Goal: Task Accomplishment & Management: Complete application form

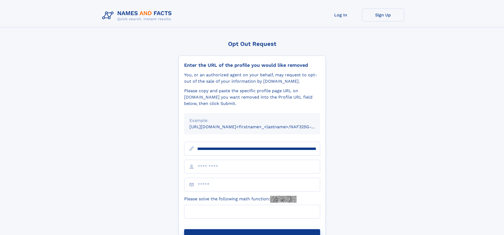
scroll to position [0, 60]
type input "**********"
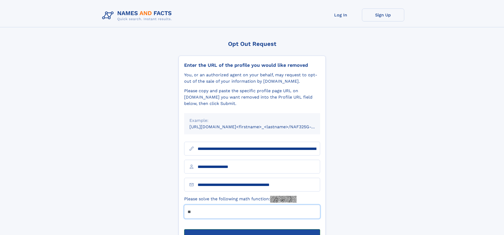
type input "**"
click at [252, 229] on button "Submit Opt Out Request" at bounding box center [252, 237] width 136 height 17
